Goal: Check status: Check status

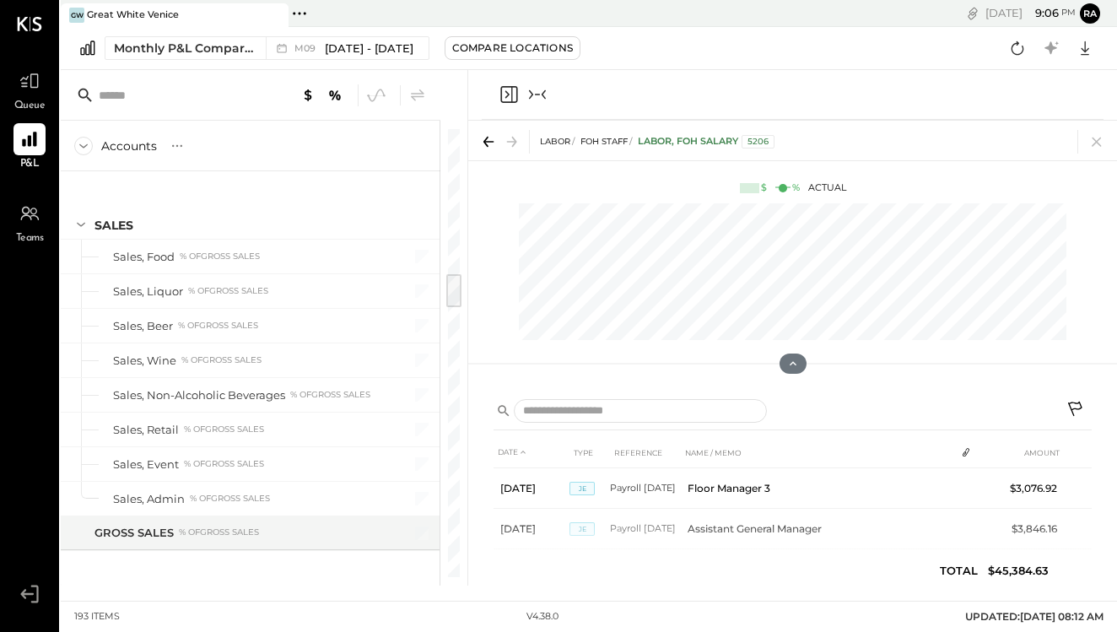
scroll to position [1838, 0]
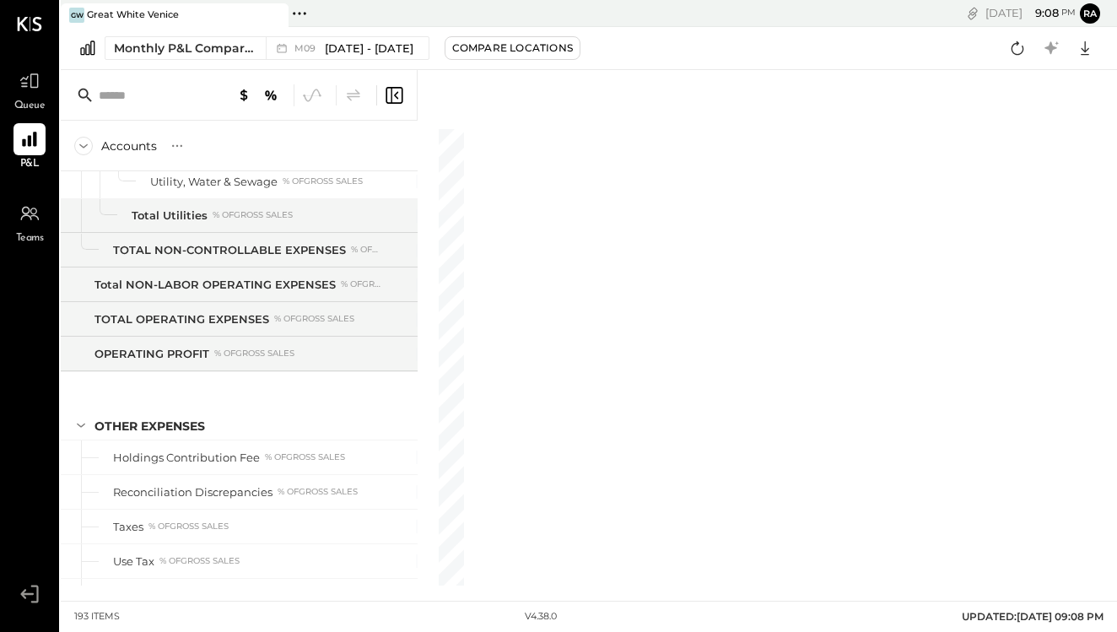
scroll to position [4879, 0]
click at [398, 94] on icon at bounding box center [394, 95] width 20 height 20
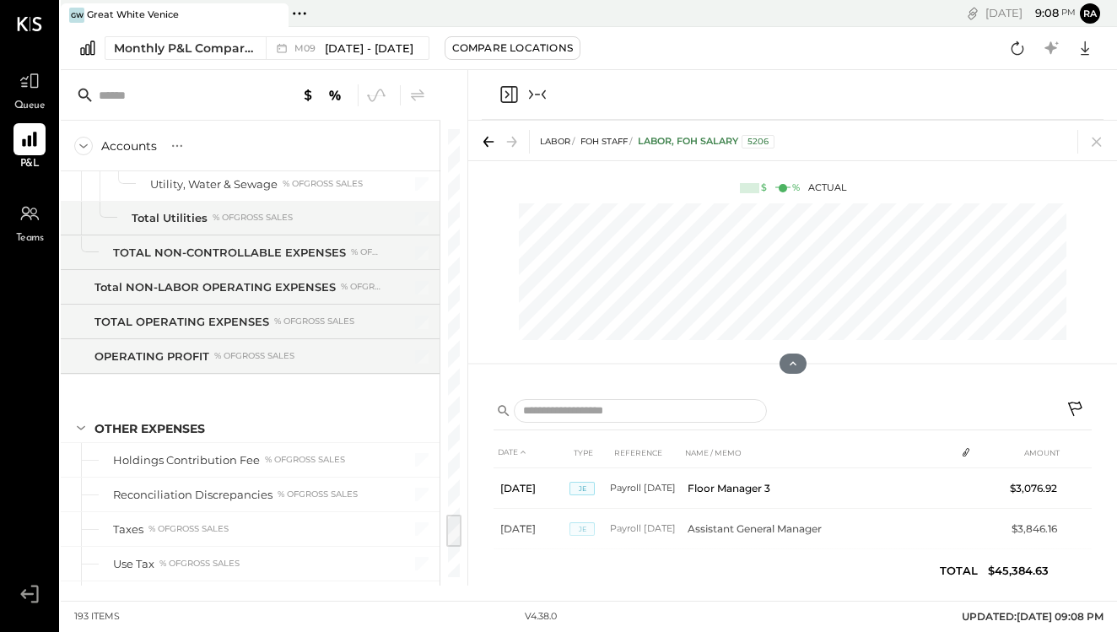
click at [538, 100] on icon "Collapse panel (e)" at bounding box center [537, 94] width 20 height 20
